Goal: Information Seeking & Learning: Find specific fact

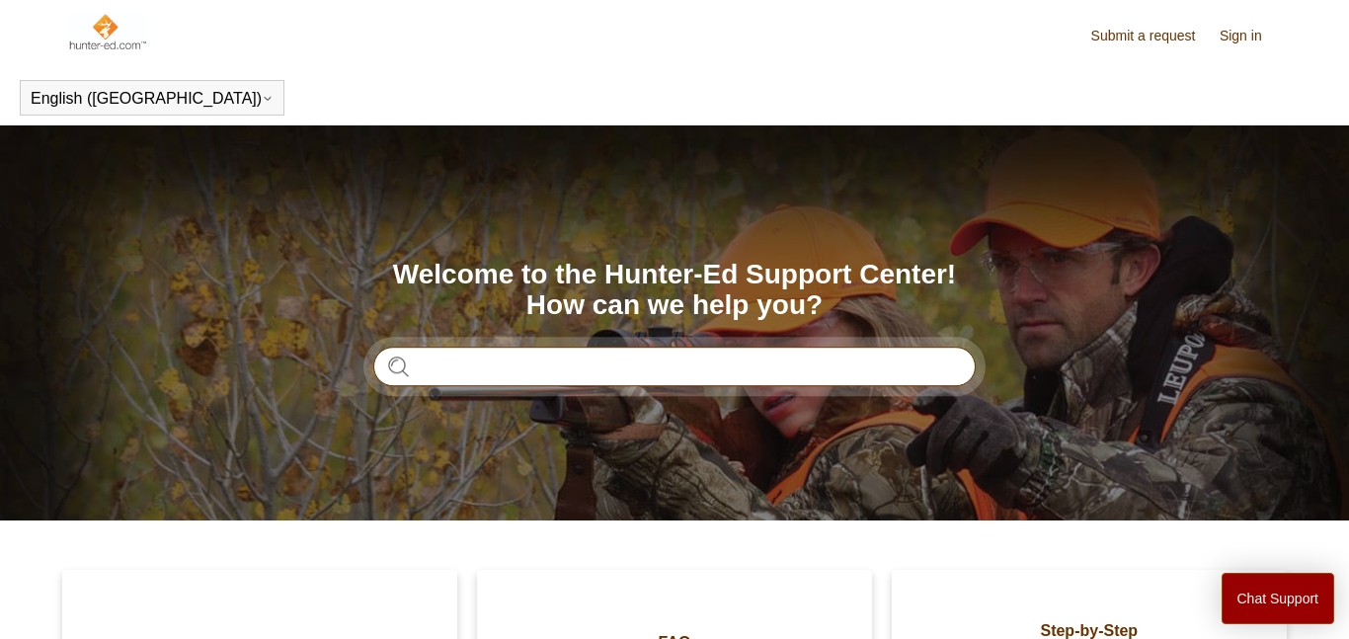
click at [452, 379] on input "Search" at bounding box center [674, 366] width 602 height 39
type input "******"
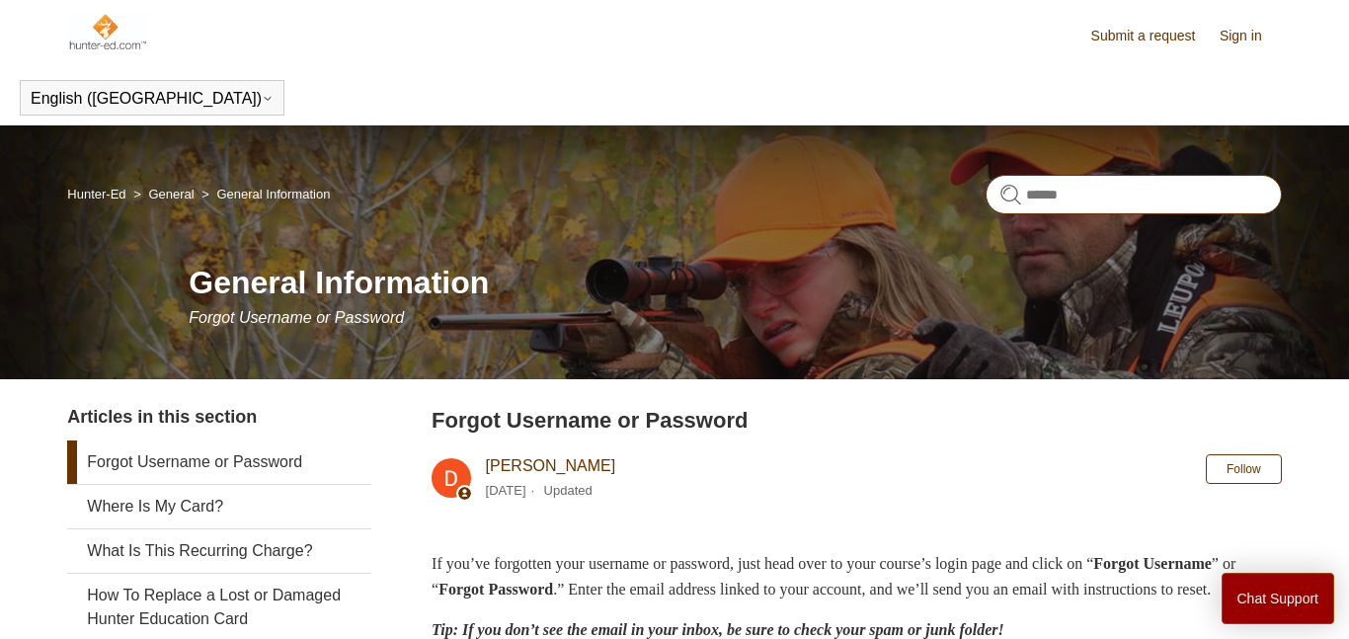
click at [1128, 187] on input "Search" at bounding box center [1133, 194] width 296 height 39
type input "**********"
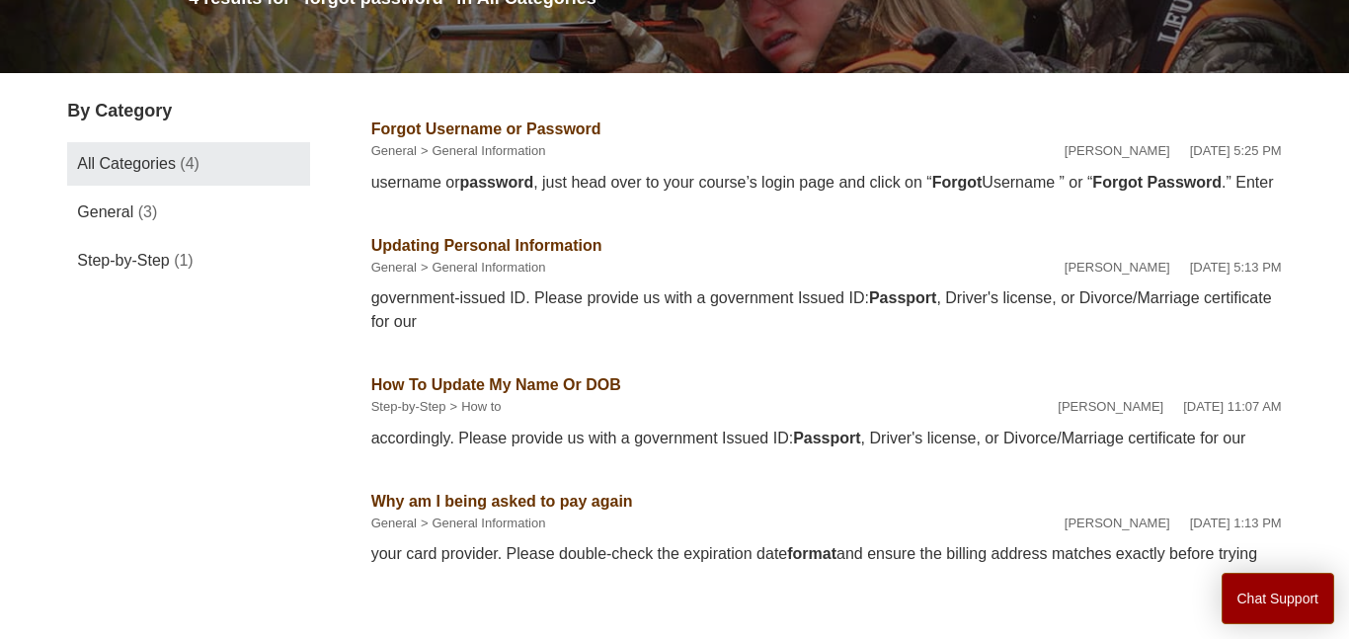
scroll to position [276, 0]
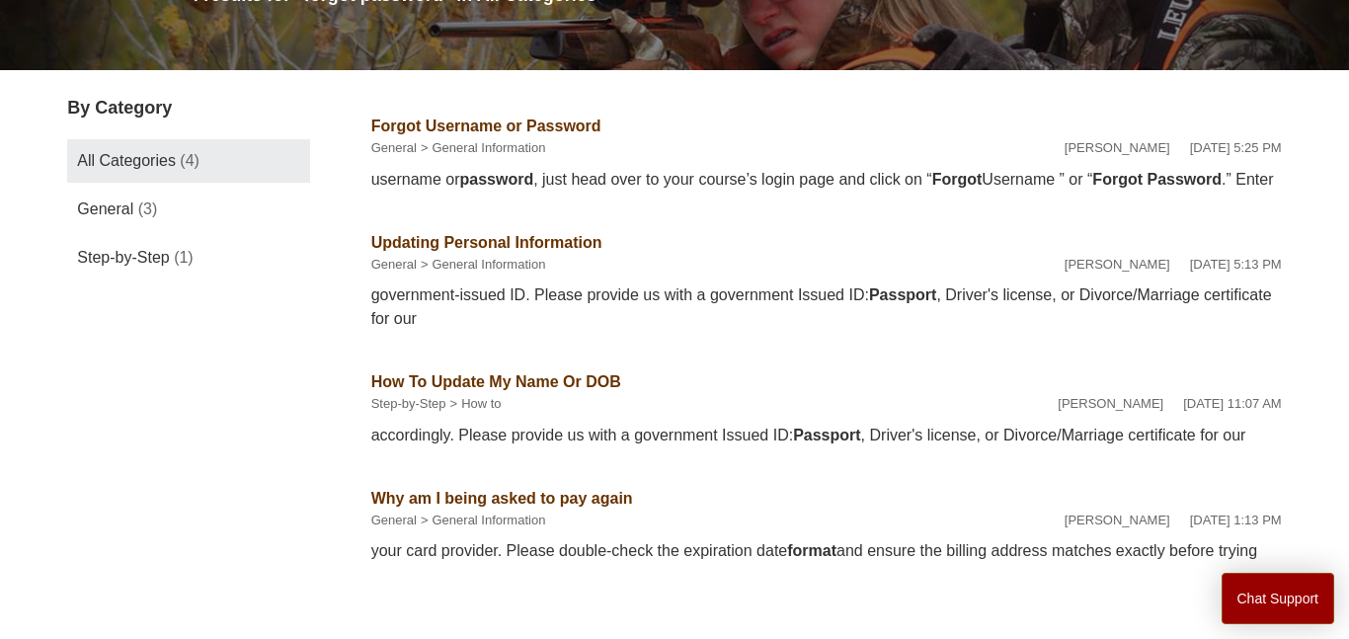
click at [504, 133] on link "Forgot Username or Password" at bounding box center [486, 125] width 230 height 17
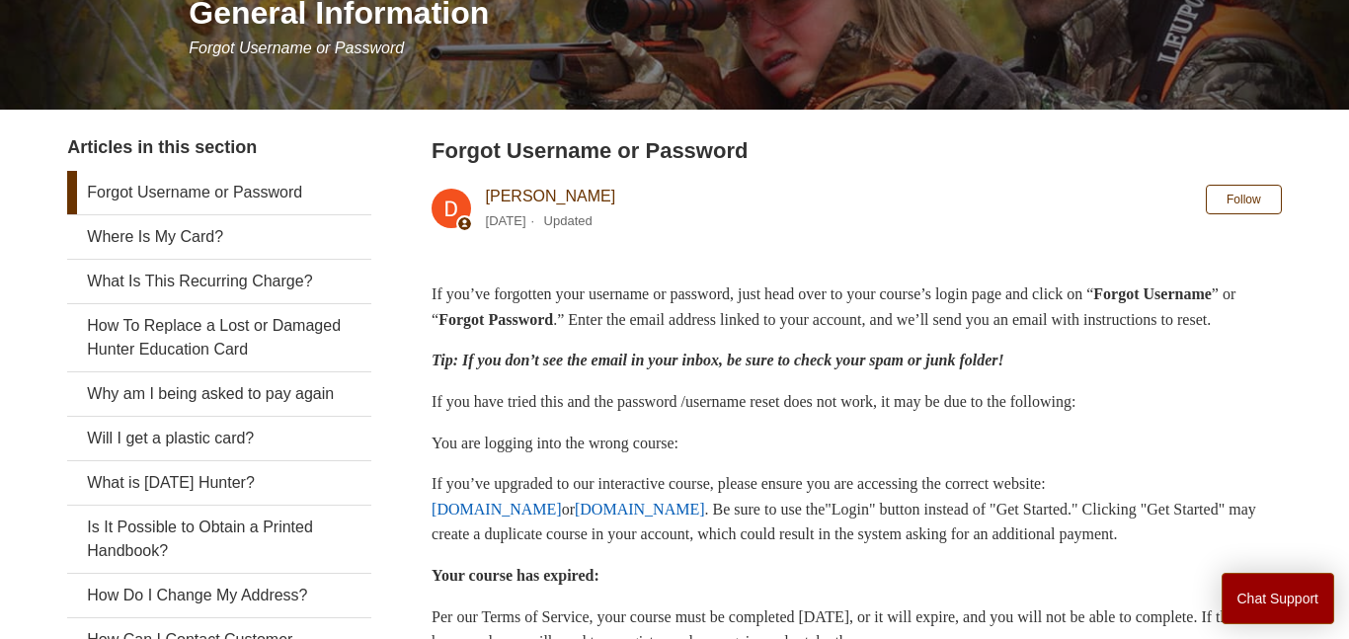
scroll to position [230, 0]
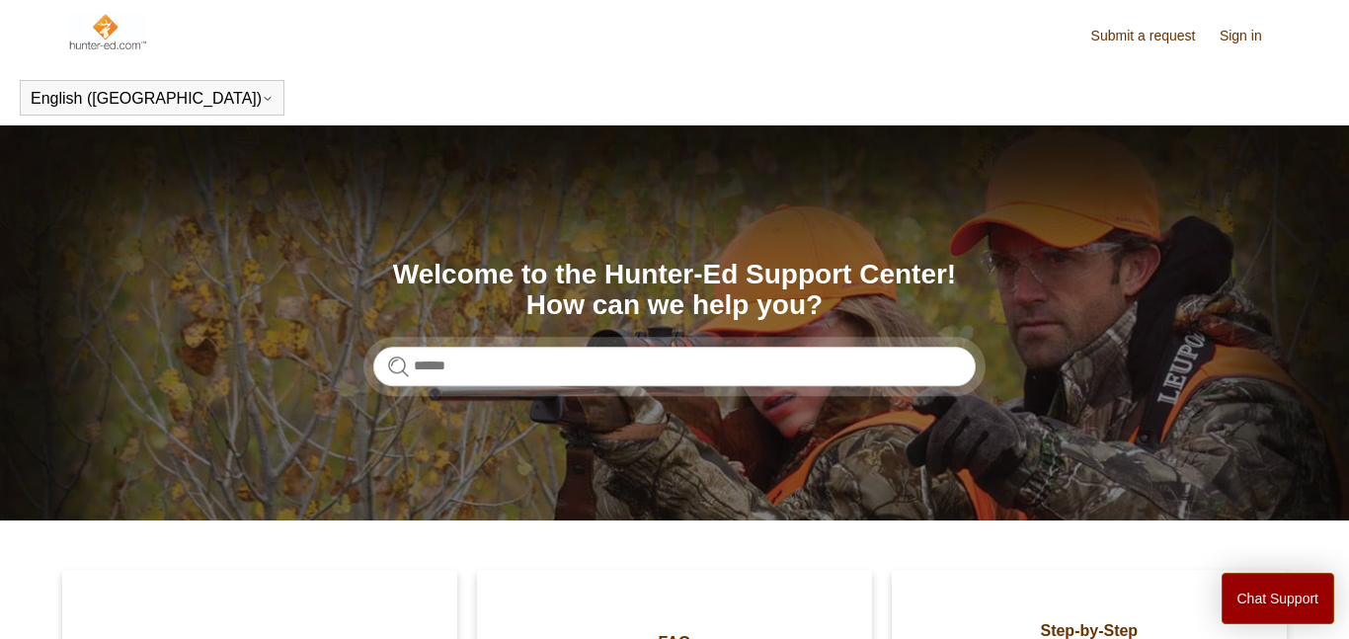
click at [1119, 39] on link "Submit a request" at bounding box center [1153, 36] width 124 height 21
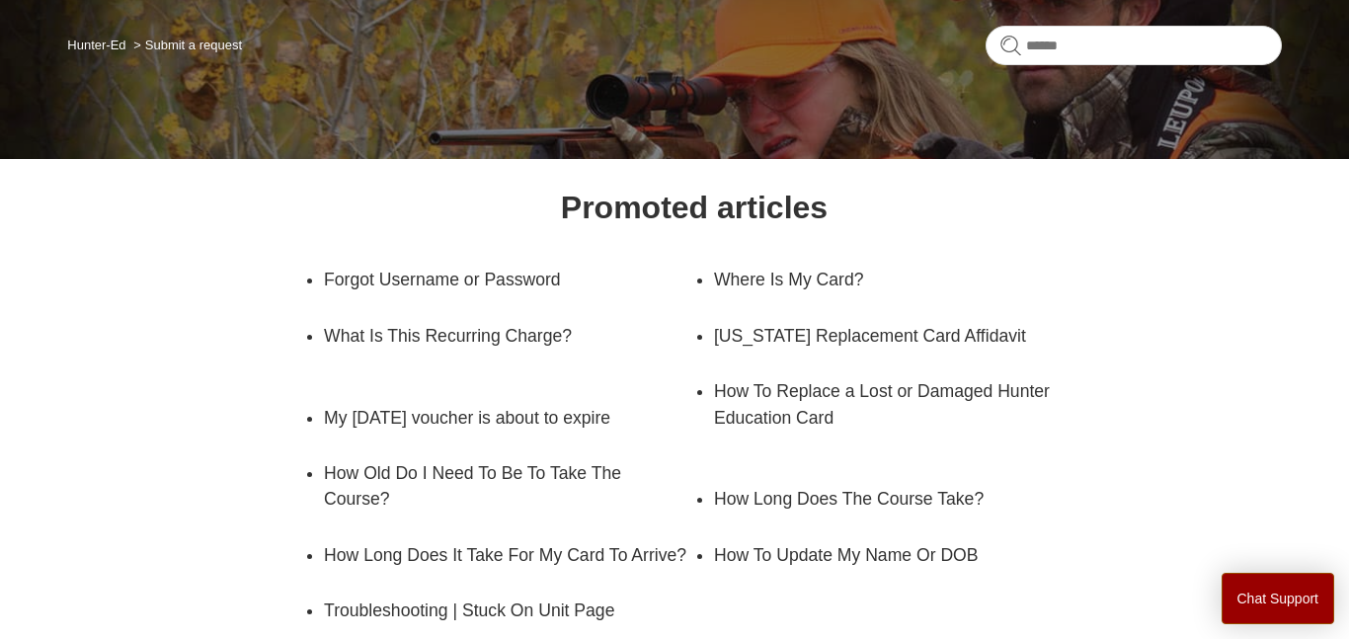
scroll to position [145, 0]
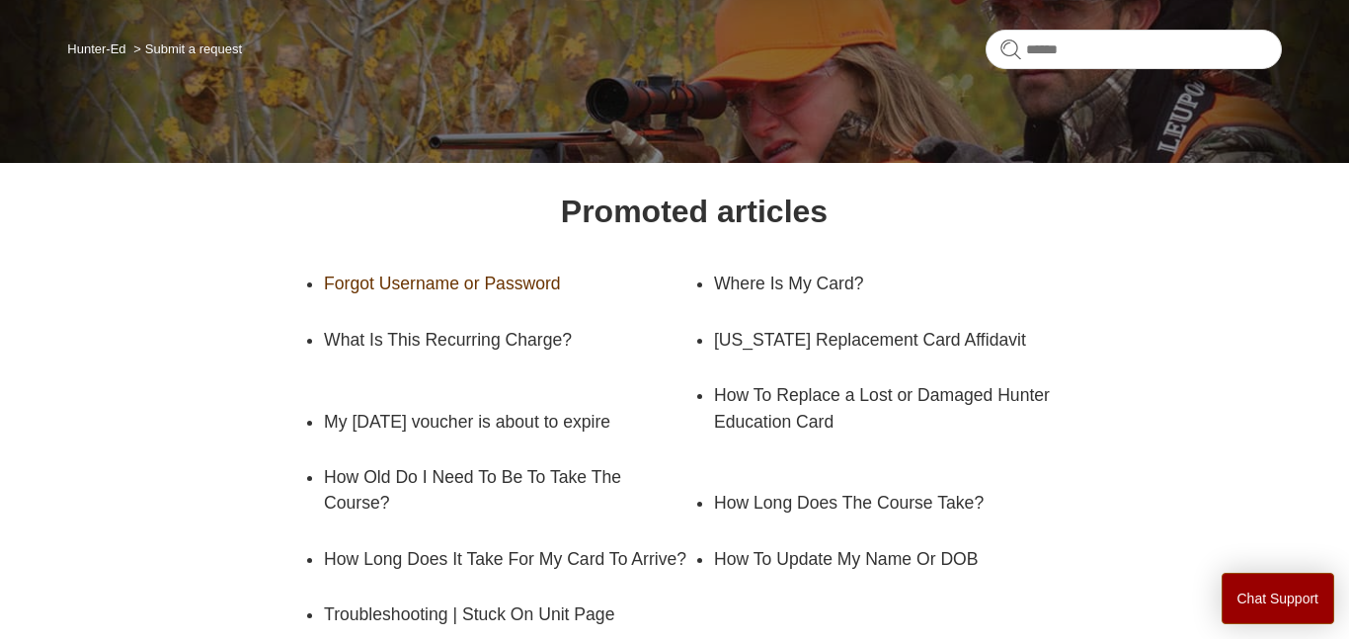
click at [466, 297] on link "Forgot Username or Password" at bounding box center [494, 283] width 341 height 55
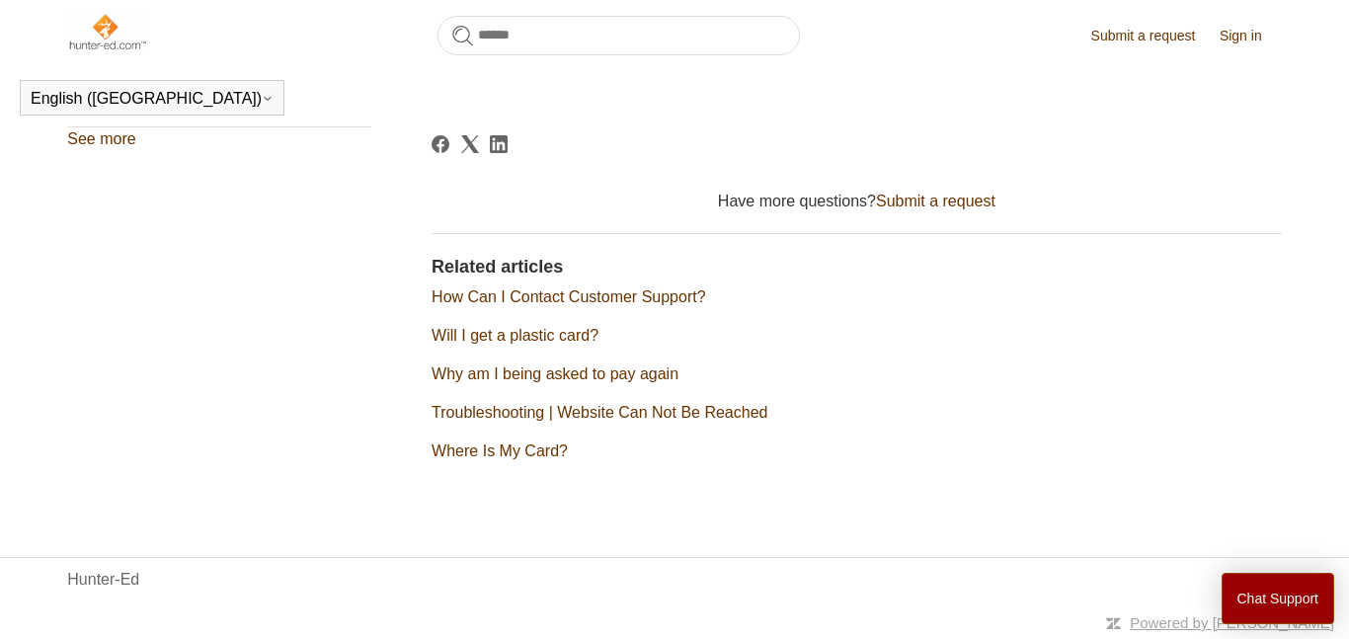
scroll to position [799, 0]
click at [890, 209] on link "Submit a request" at bounding box center [935, 201] width 119 height 17
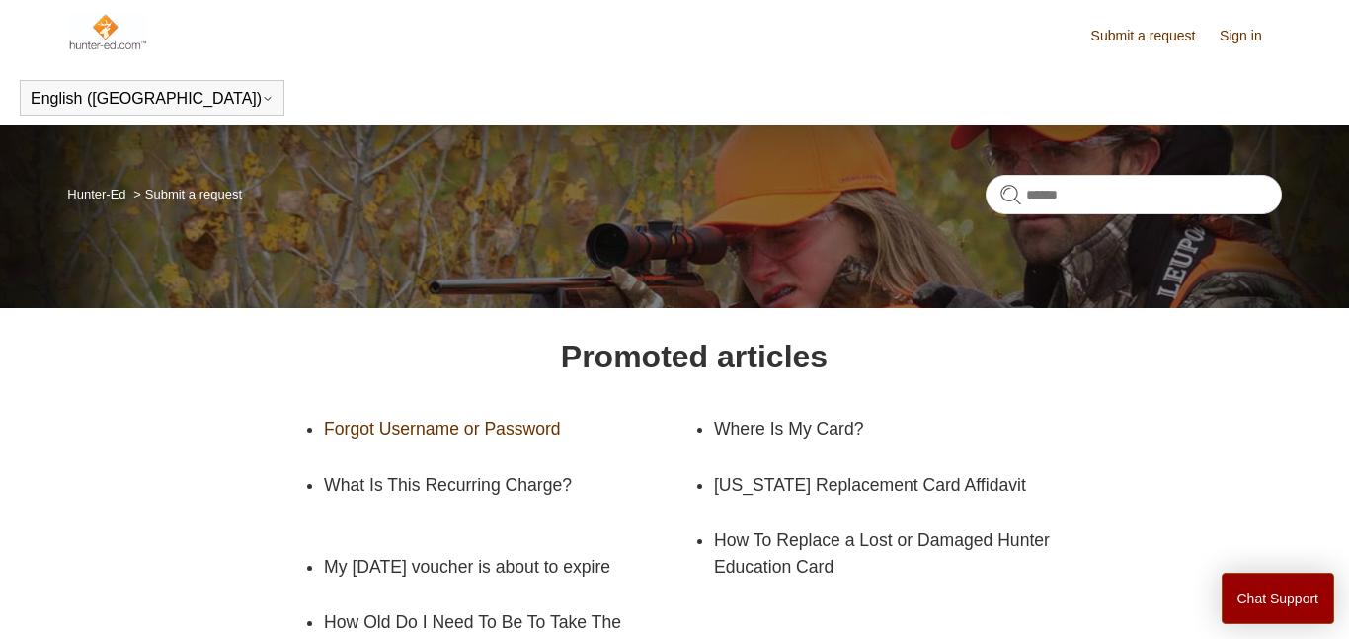
click at [477, 437] on link "Forgot Username or Password" at bounding box center [494, 428] width 341 height 55
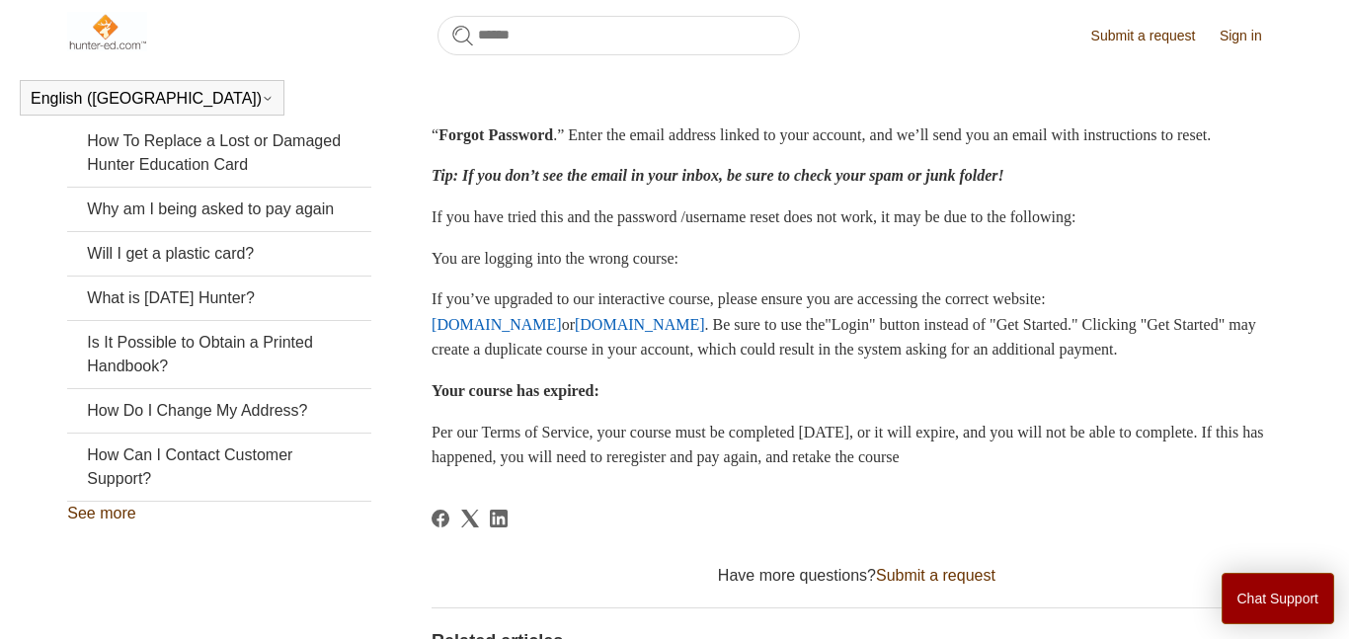
click at [117, 521] on link "See more" at bounding box center [101, 513] width 68 height 17
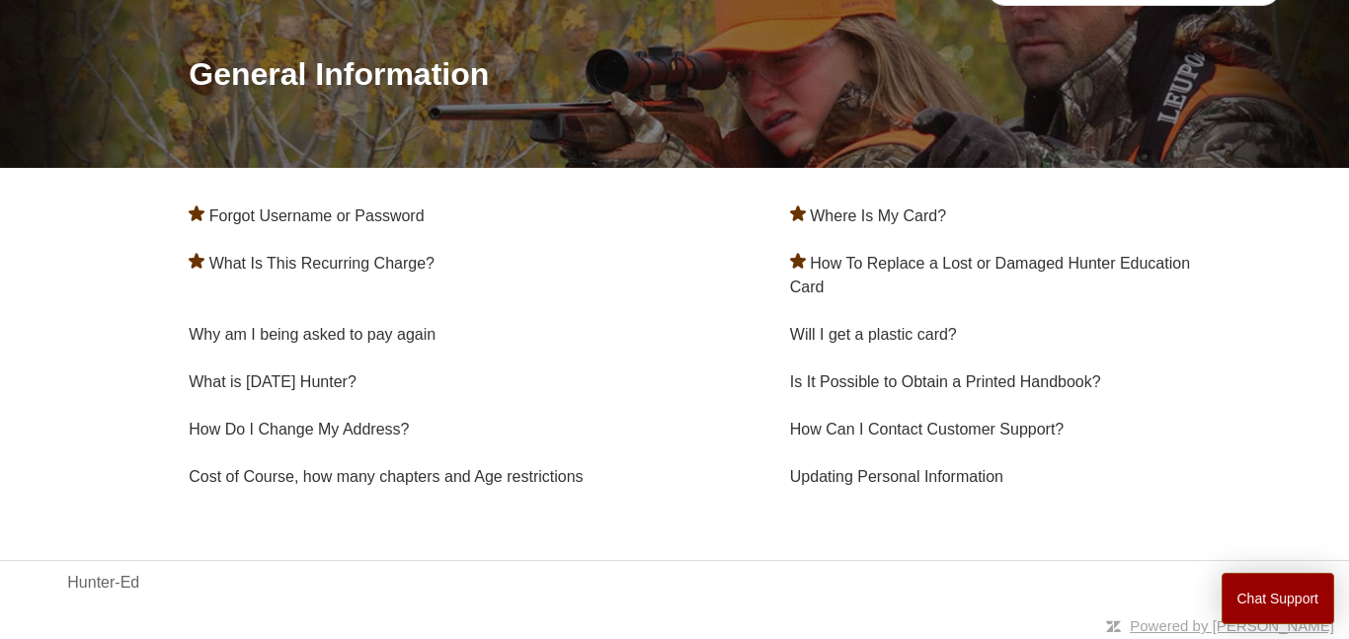
scroll to position [211, 0]
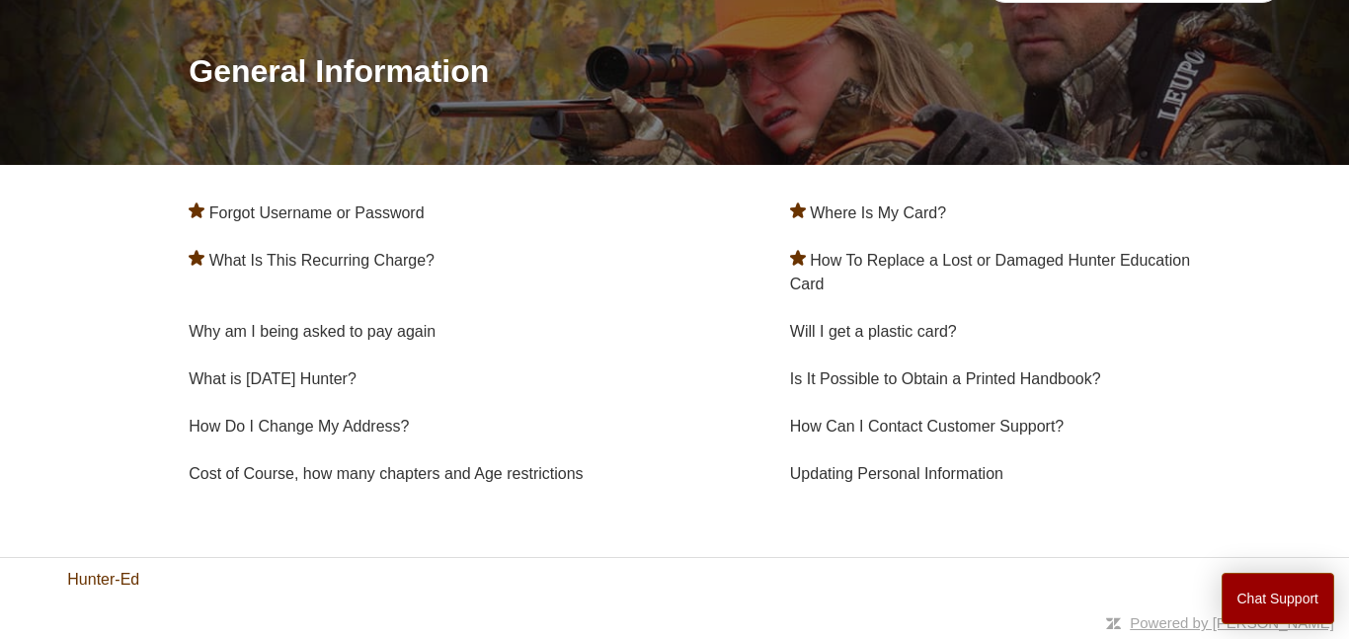
click at [127, 583] on link "Hunter-Ed" at bounding box center [103, 580] width 72 height 24
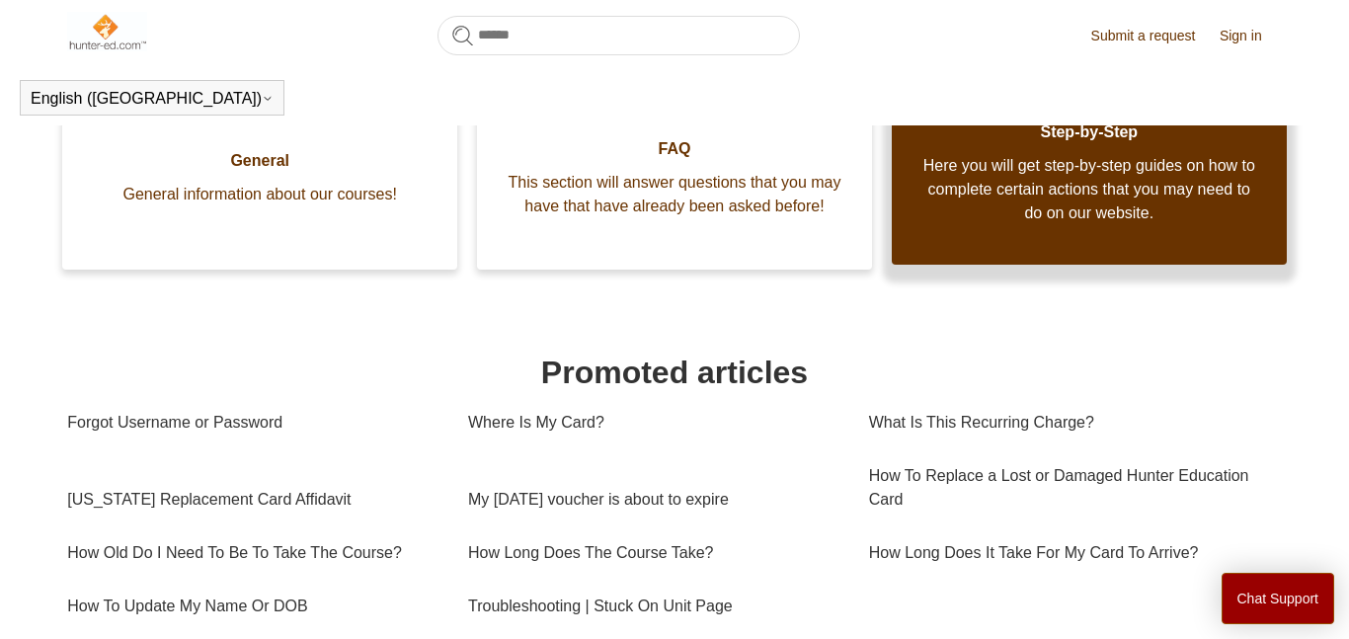
scroll to position [447, 0]
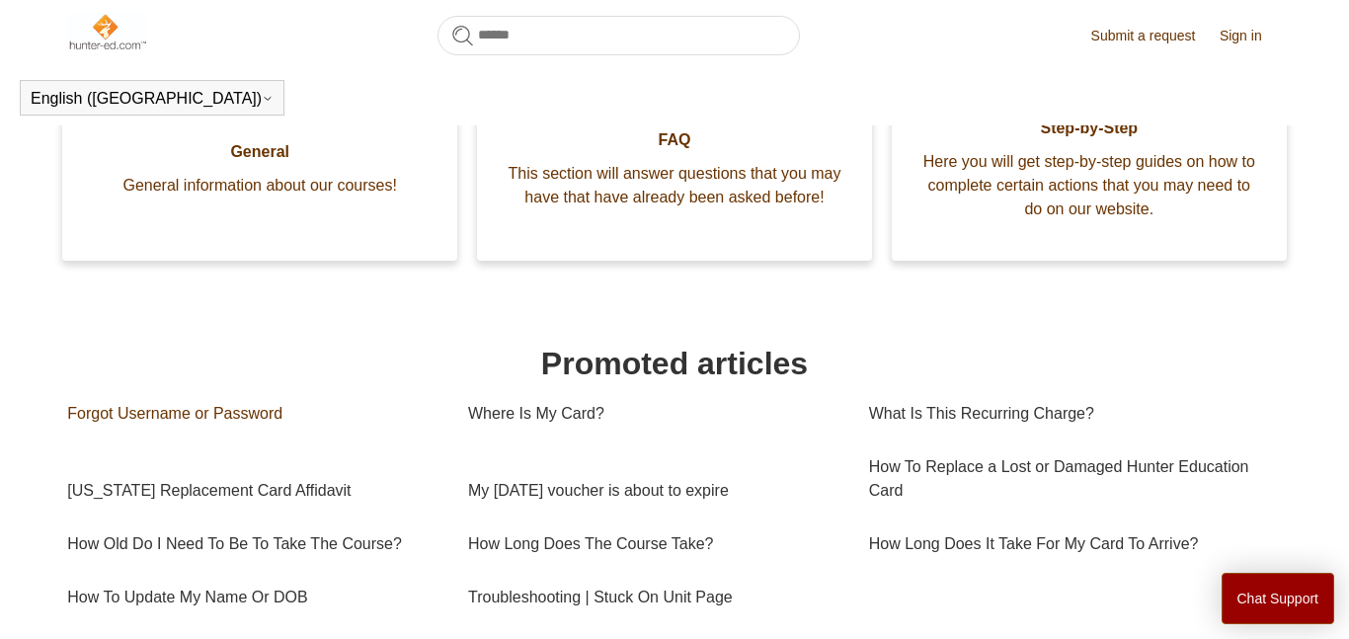
click at [289, 419] on link "Forgot Username or Password" at bounding box center [252, 413] width 371 height 53
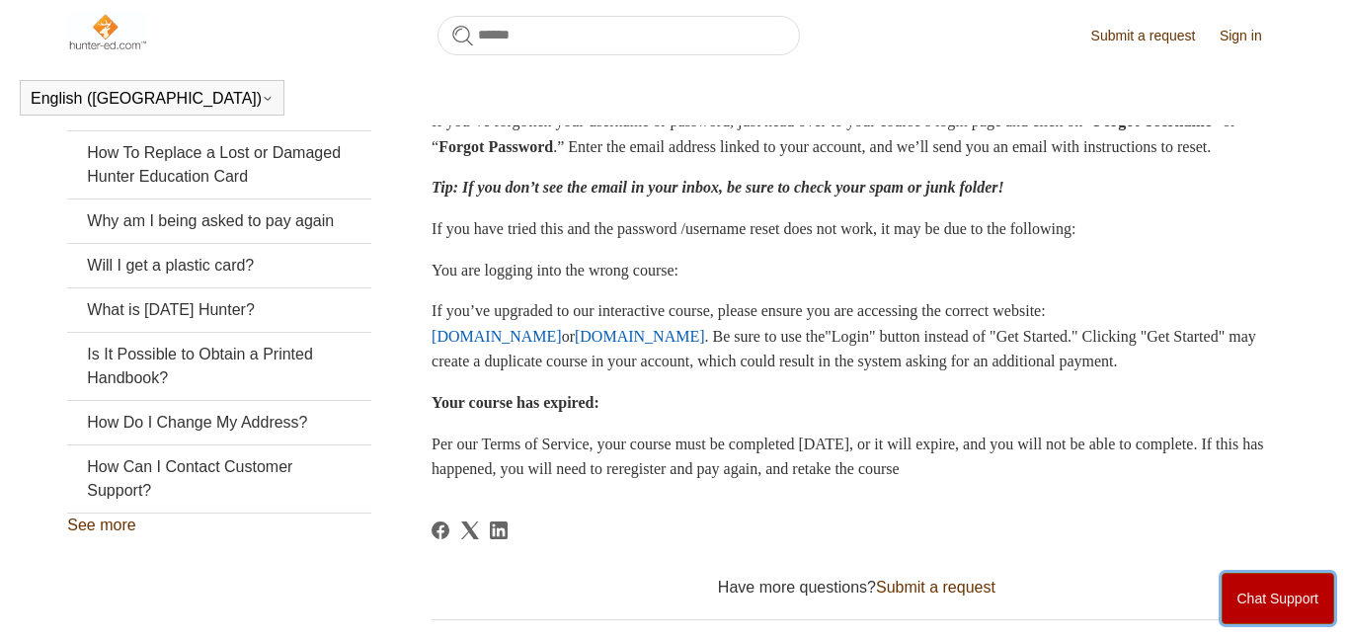
click at [1245, 623] on button "Chat Support" at bounding box center [1278, 598] width 114 height 51
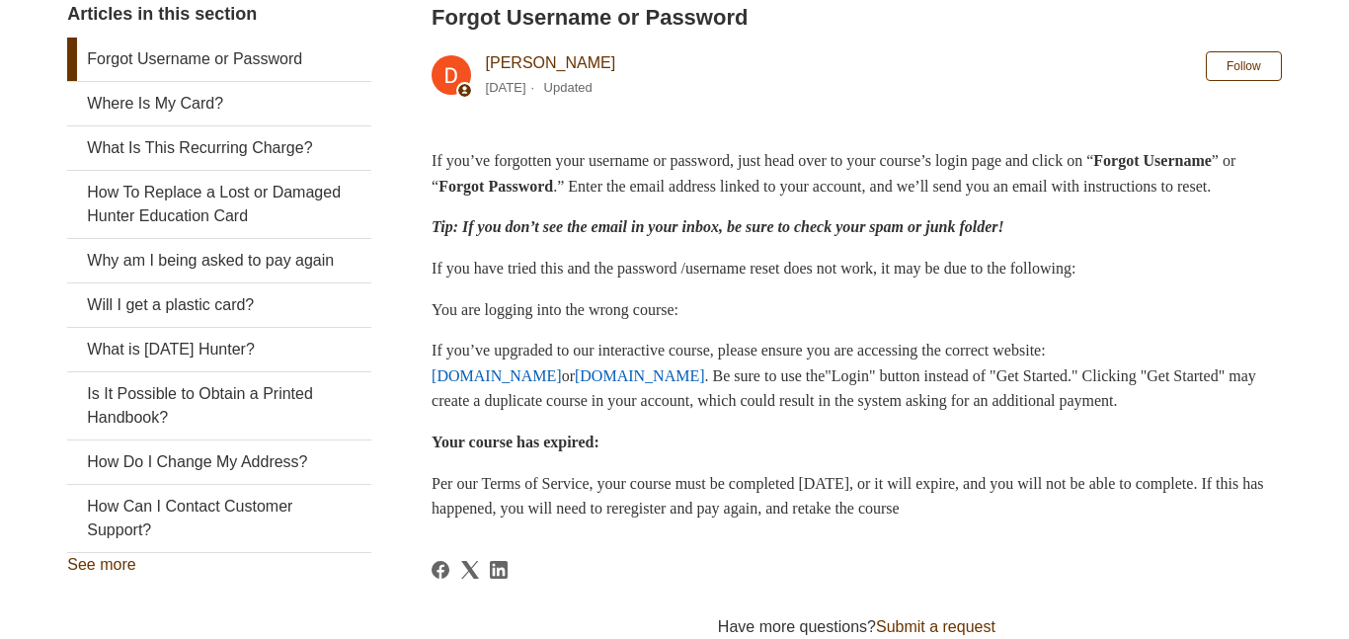
click at [584, 91] on li "Updated" at bounding box center [568, 87] width 48 height 15
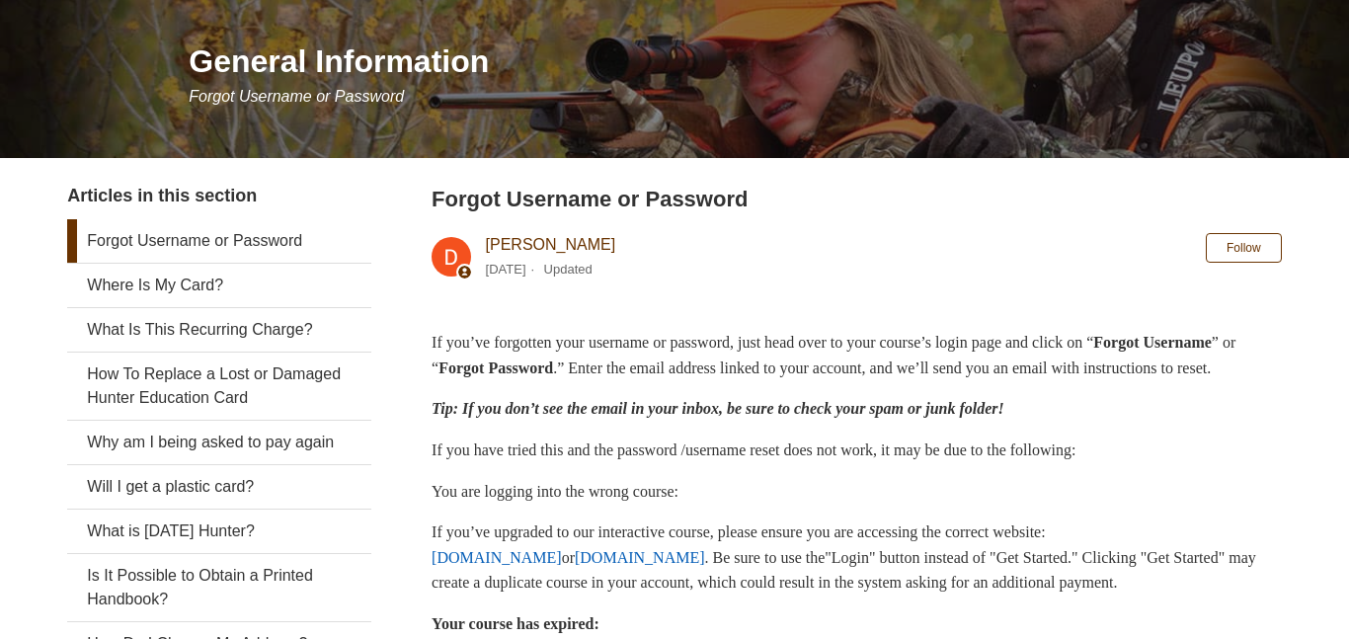
scroll to position [0, 0]
